Goal: Task Accomplishment & Management: Manage account settings

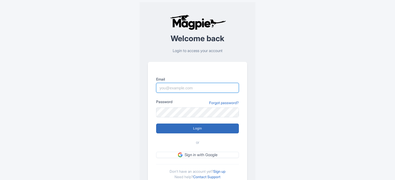
type input "Parth@ticketex.co"
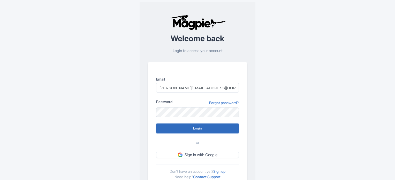
click at [196, 131] on input "Login" at bounding box center [197, 128] width 83 height 10
type input "Logging in..."
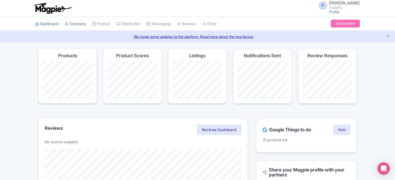
click at [71, 22] on link "Company" at bounding box center [75, 24] width 21 height 14
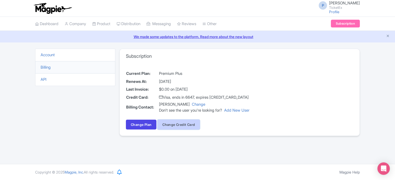
click at [189, 124] on button "Change Credit Card" at bounding box center [178, 124] width 42 height 10
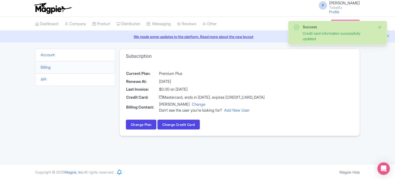
click at [380, 27] on button "Close" at bounding box center [380, 27] width 4 height 6
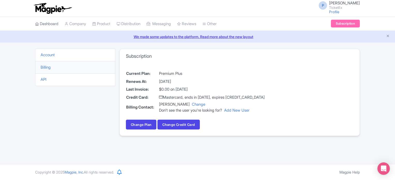
click at [51, 24] on link "Dashboard" at bounding box center [46, 24] width 23 height 14
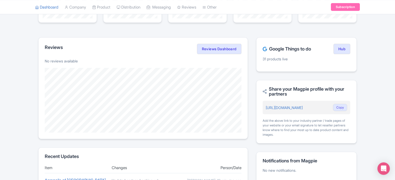
scroll to position [82, 0]
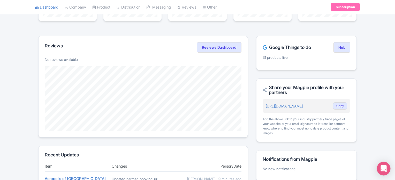
click at [384, 169] on icon "Open Intercom Messenger" at bounding box center [383, 168] width 6 height 7
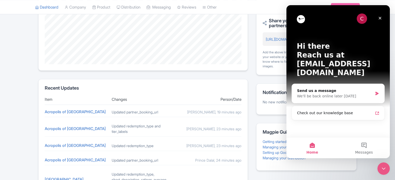
scroll to position [150, 0]
click at [381, 17] on icon "Close" at bounding box center [380, 18] width 4 height 4
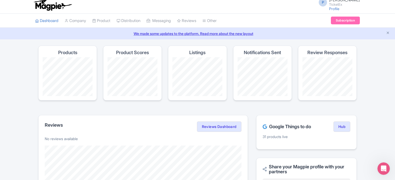
scroll to position [3, 0]
